Goal: Task Accomplishment & Management: Manage account settings

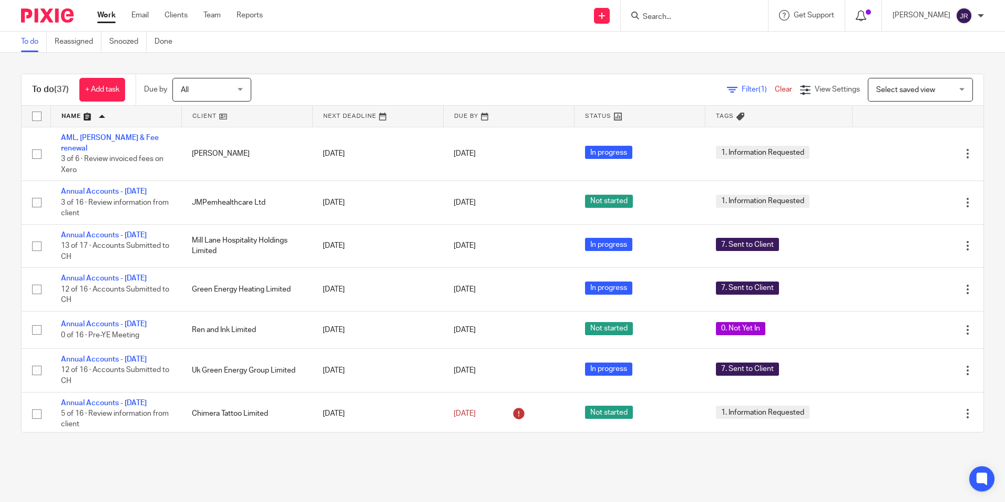
click at [871, 15] on div at bounding box center [863, 15] width 15 height 12
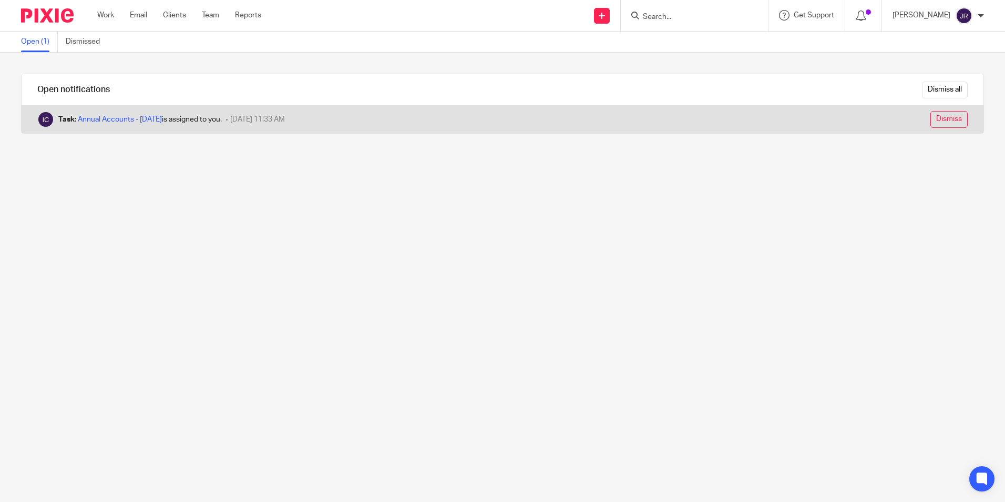
click at [935, 114] on input "Dismiss" at bounding box center [949, 119] width 37 height 17
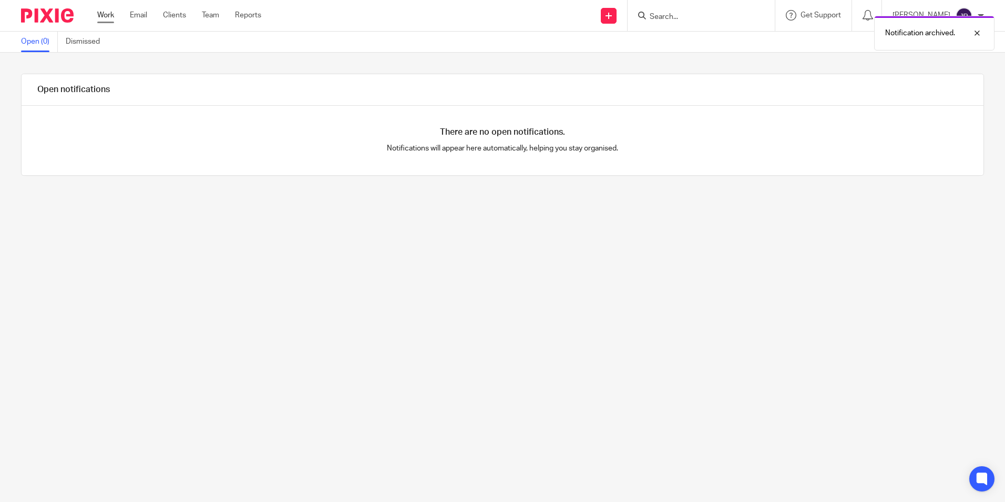
click at [100, 11] on link "Work" at bounding box center [105, 15] width 17 height 11
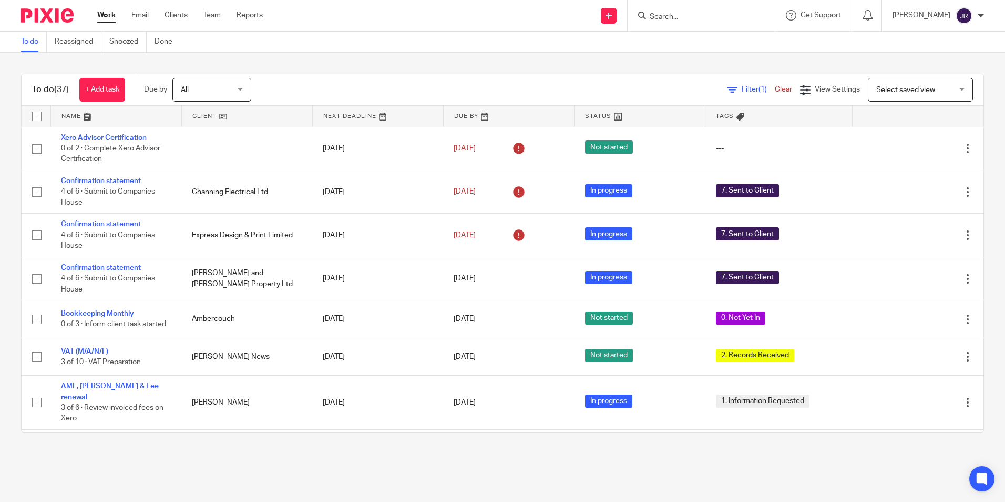
click at [688, 13] on input "Search" at bounding box center [696, 17] width 95 height 9
type input "frost"
click at [700, 46] on link at bounding box center [712, 41] width 130 height 16
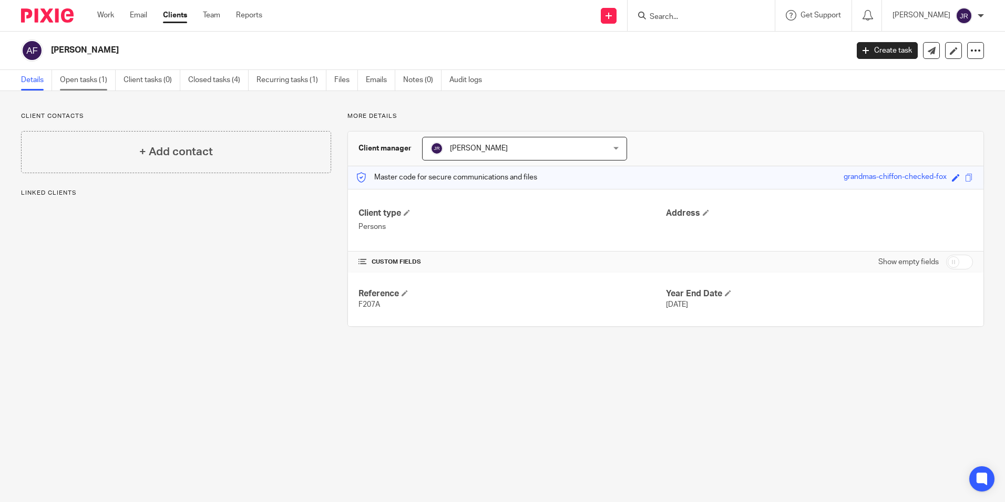
click at [85, 81] on link "Open tasks (1)" at bounding box center [88, 80] width 56 height 21
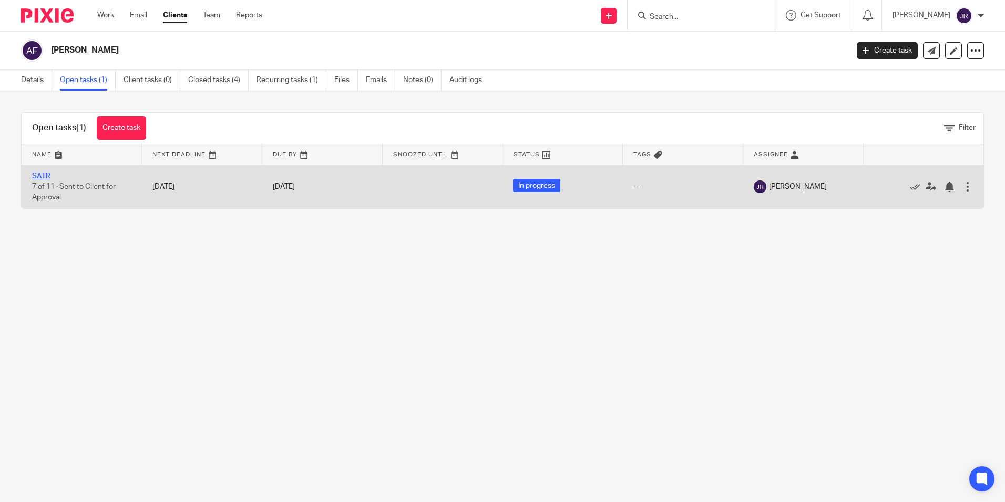
click at [48, 176] on link "SATR" at bounding box center [41, 175] width 18 height 7
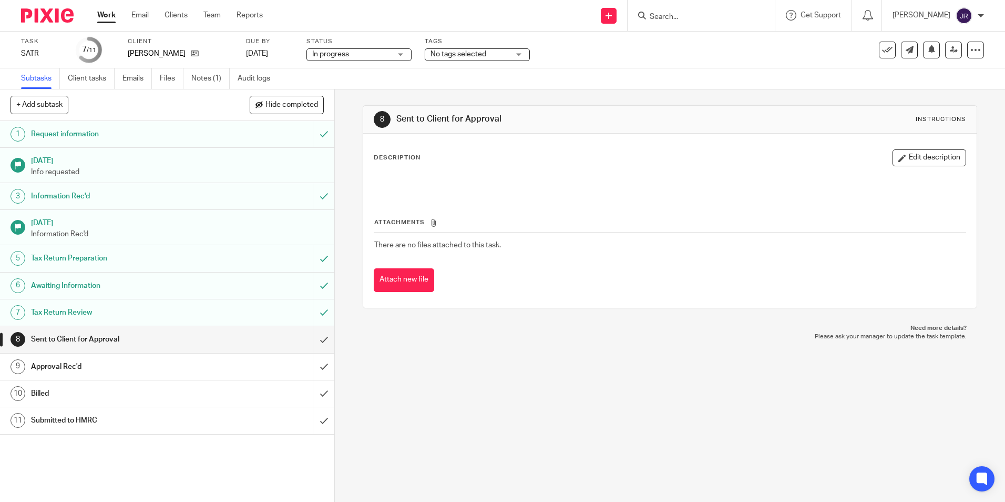
click at [515, 54] on div "No tags selected" at bounding box center [477, 54] width 105 height 13
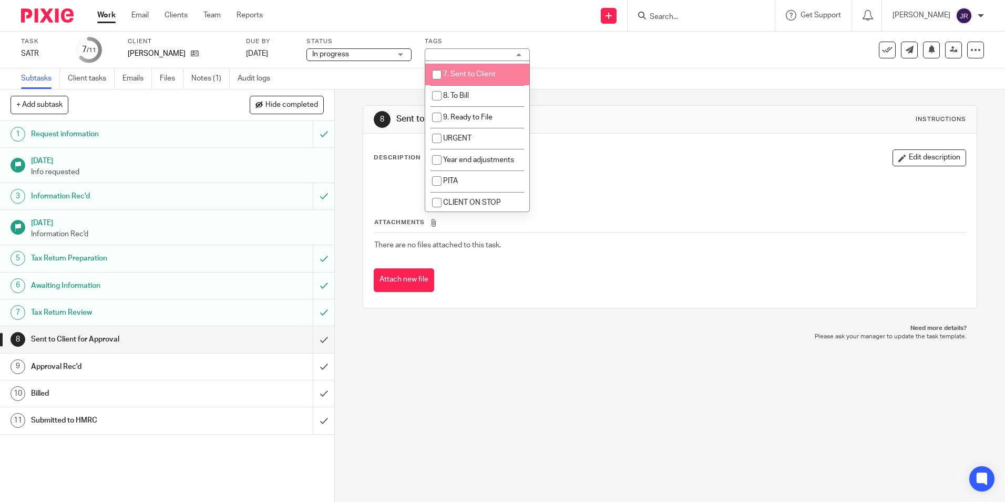
scroll to position [158, 0]
click at [481, 94] on li "8. To Bill" at bounding box center [477, 96] width 104 height 22
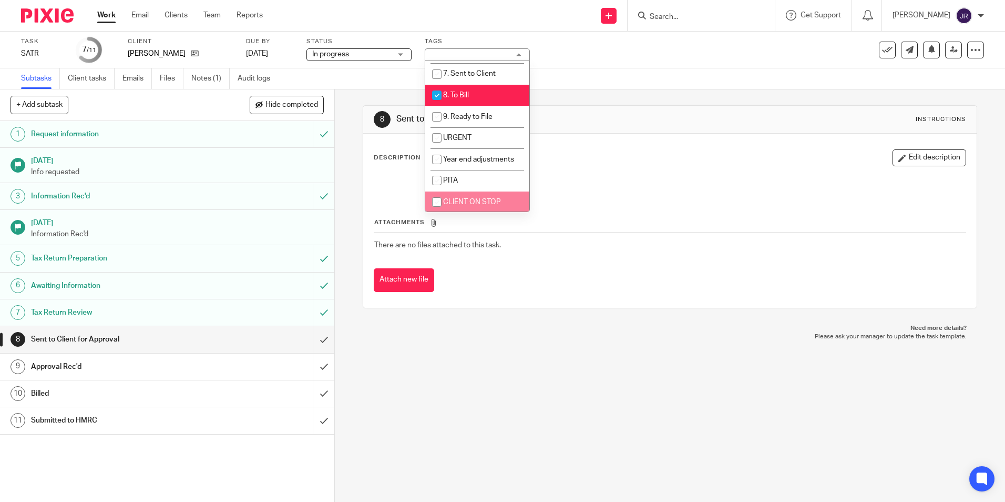
click at [485, 413] on div "8 Sent to Client for Approval Instructions Description Edit description Attachm…" at bounding box center [670, 295] width 670 height 412
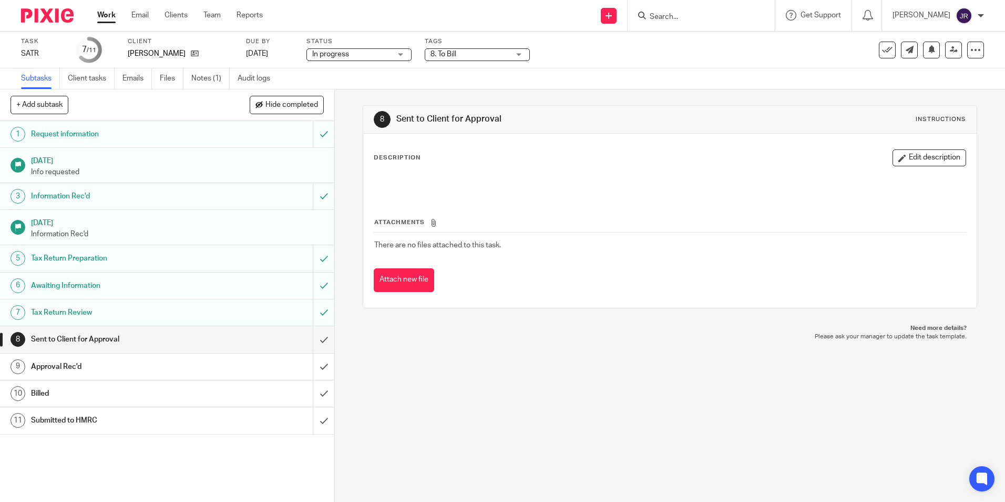
click at [510, 54] on div "8. To Bill" at bounding box center [477, 54] width 105 height 13
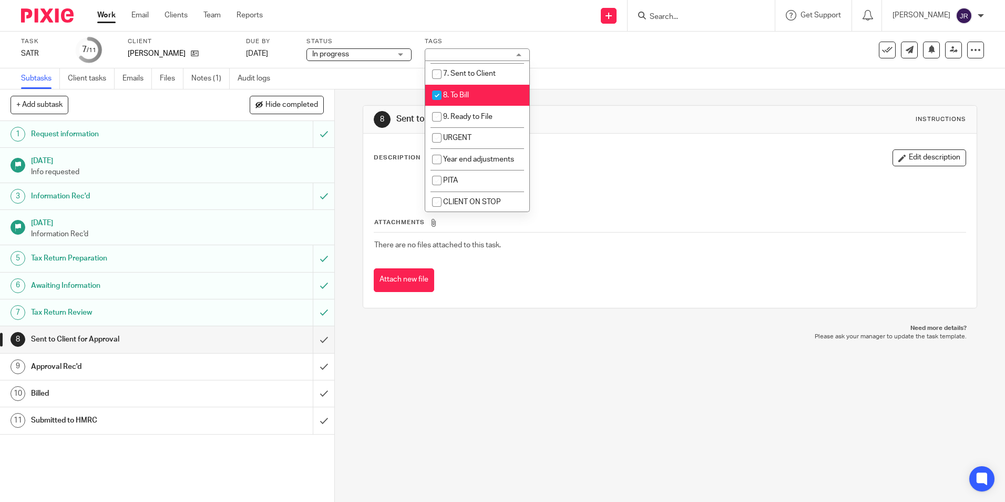
click at [473, 90] on li "8. To Bill" at bounding box center [477, 96] width 104 height 22
checkbox input "false"
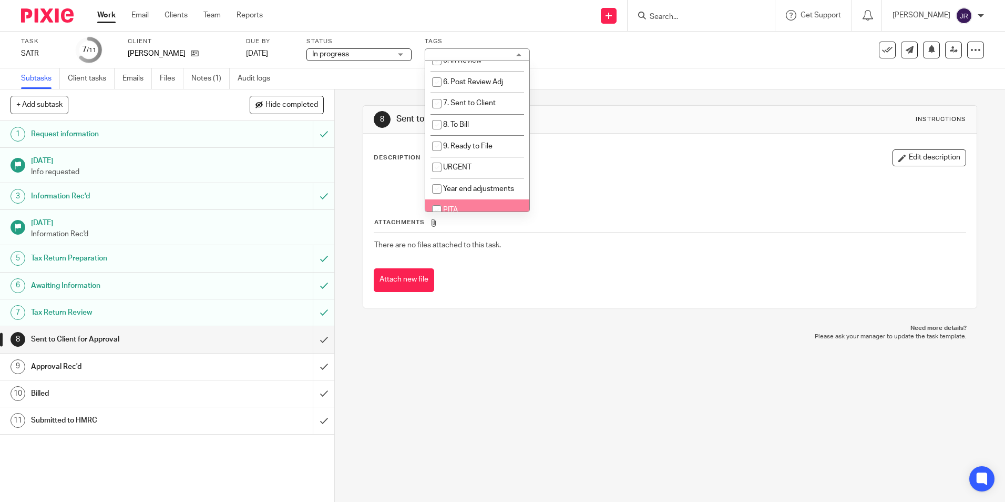
scroll to position [128, 0]
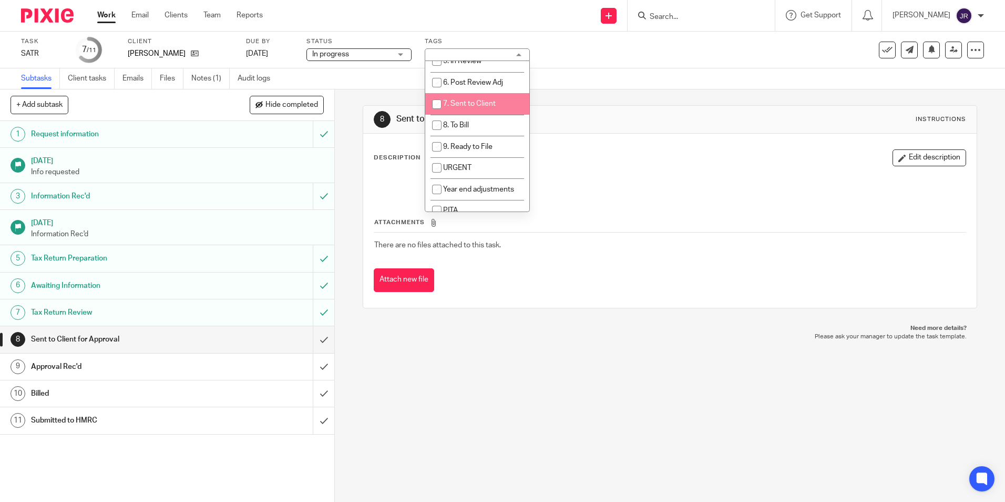
click at [482, 105] on span "7. Sent to Client" at bounding box center [469, 103] width 53 height 7
checkbox input "true"
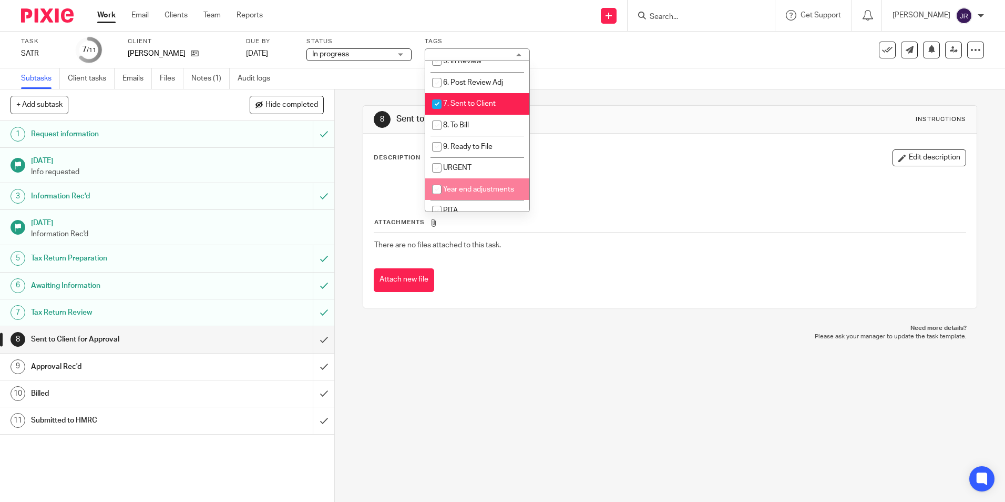
click at [492, 364] on div "8 Sent to Client for Approval Instructions Description Edit description Attachm…" at bounding box center [670, 295] width 670 height 412
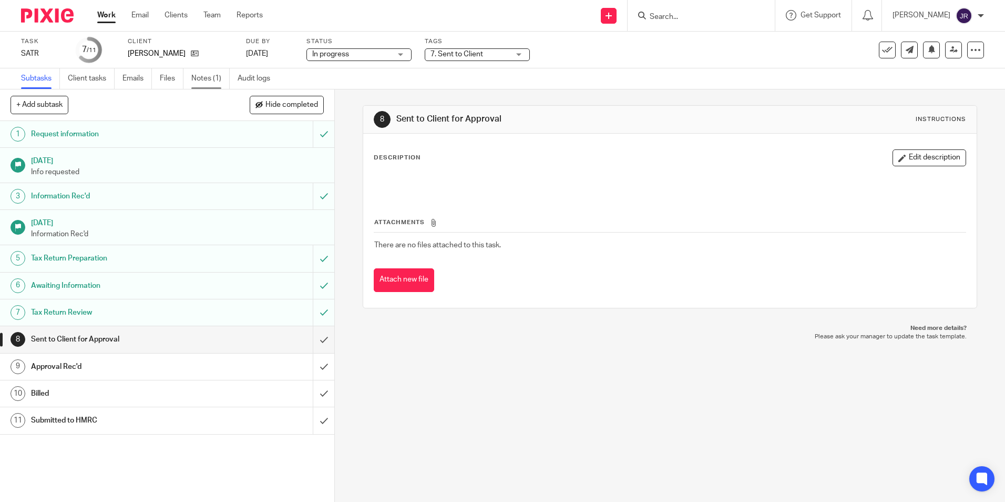
click at [196, 79] on link "Notes (1)" at bounding box center [210, 78] width 38 height 21
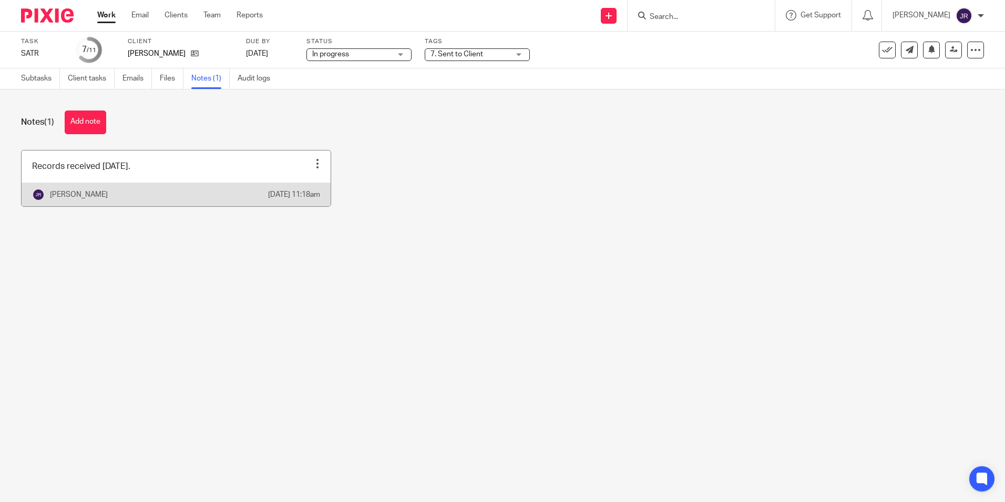
click at [224, 178] on link at bounding box center [176, 178] width 309 height 56
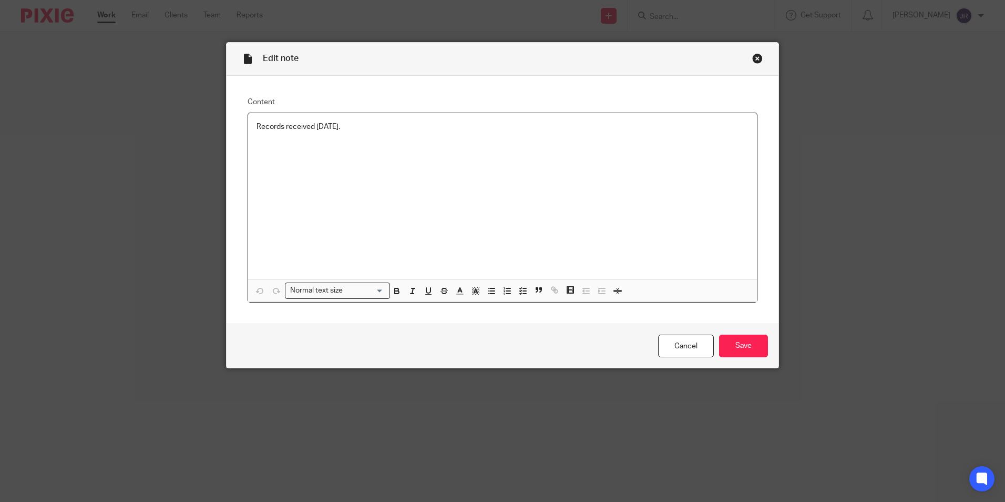
click at [351, 131] on p "Records received [DATE]." at bounding box center [503, 126] width 492 height 11
click at [749, 351] on input "Save" at bounding box center [743, 345] width 49 height 23
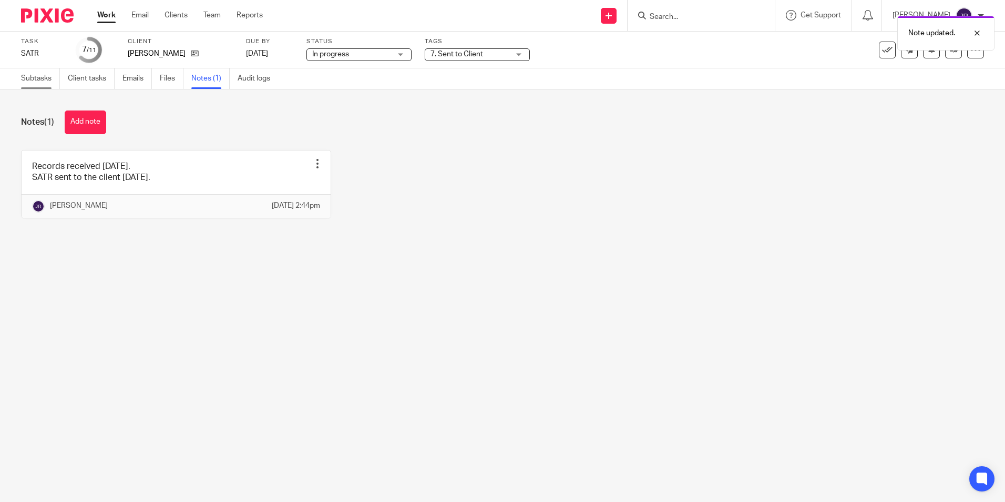
click at [46, 78] on link "Subtasks" at bounding box center [40, 78] width 39 height 21
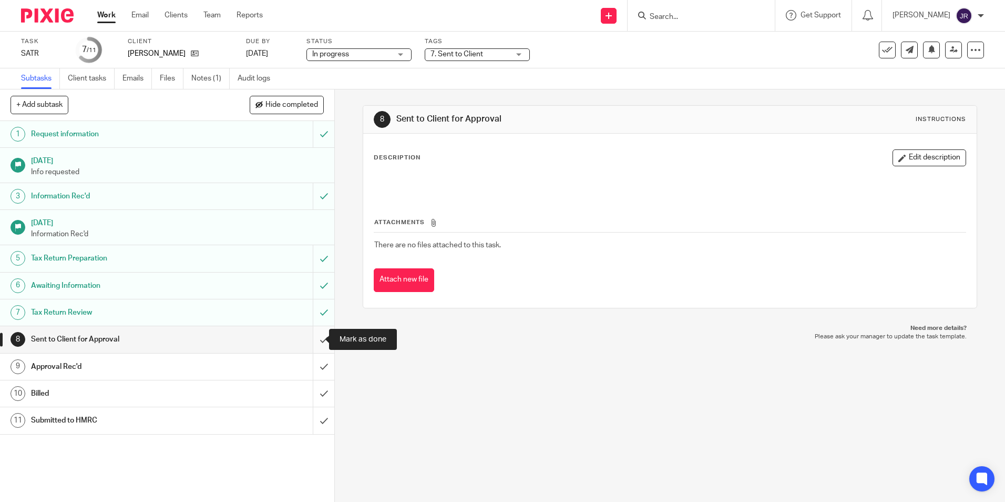
click at [312, 337] on input "submit" at bounding box center [167, 339] width 334 height 26
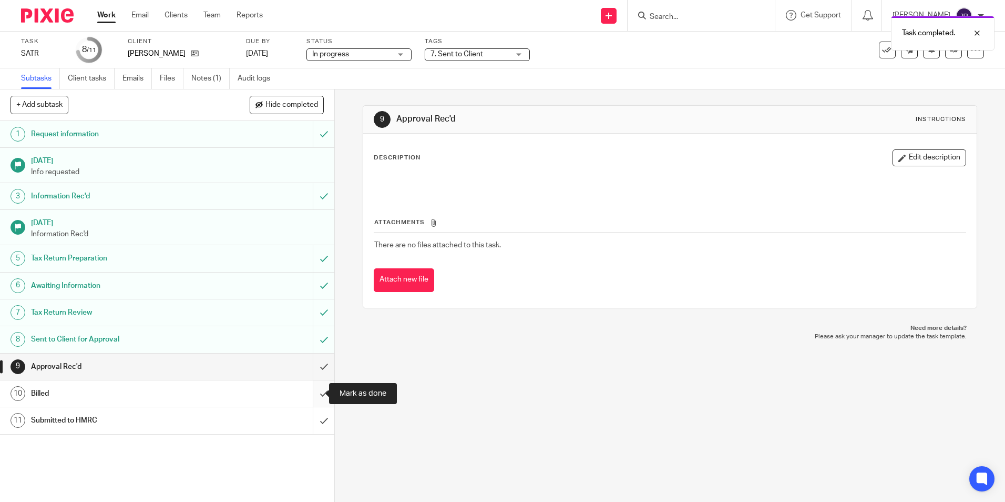
click at [315, 395] on input "submit" at bounding box center [167, 393] width 334 height 26
click at [107, 14] on link "Work" at bounding box center [106, 15] width 18 height 11
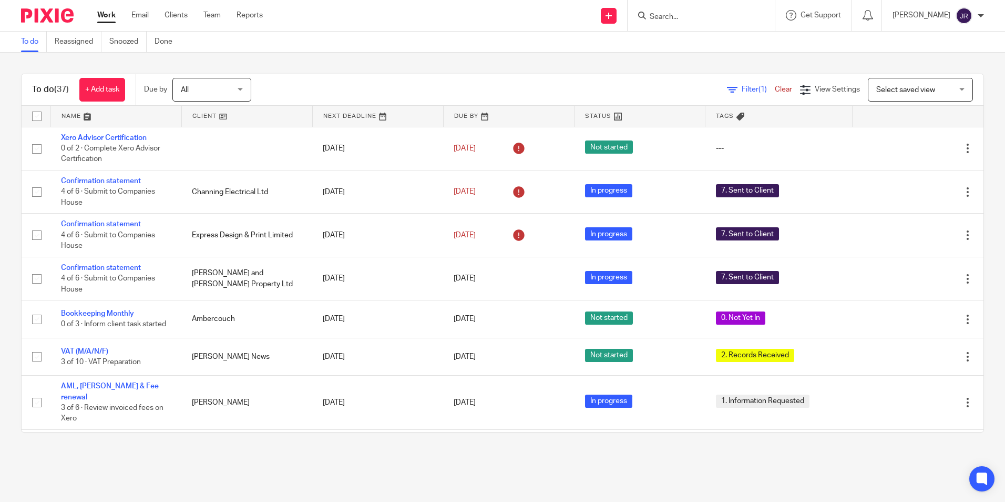
click at [67, 119] on link at bounding box center [116, 116] width 130 height 21
